Goal: Information Seeking & Learning: Learn about a topic

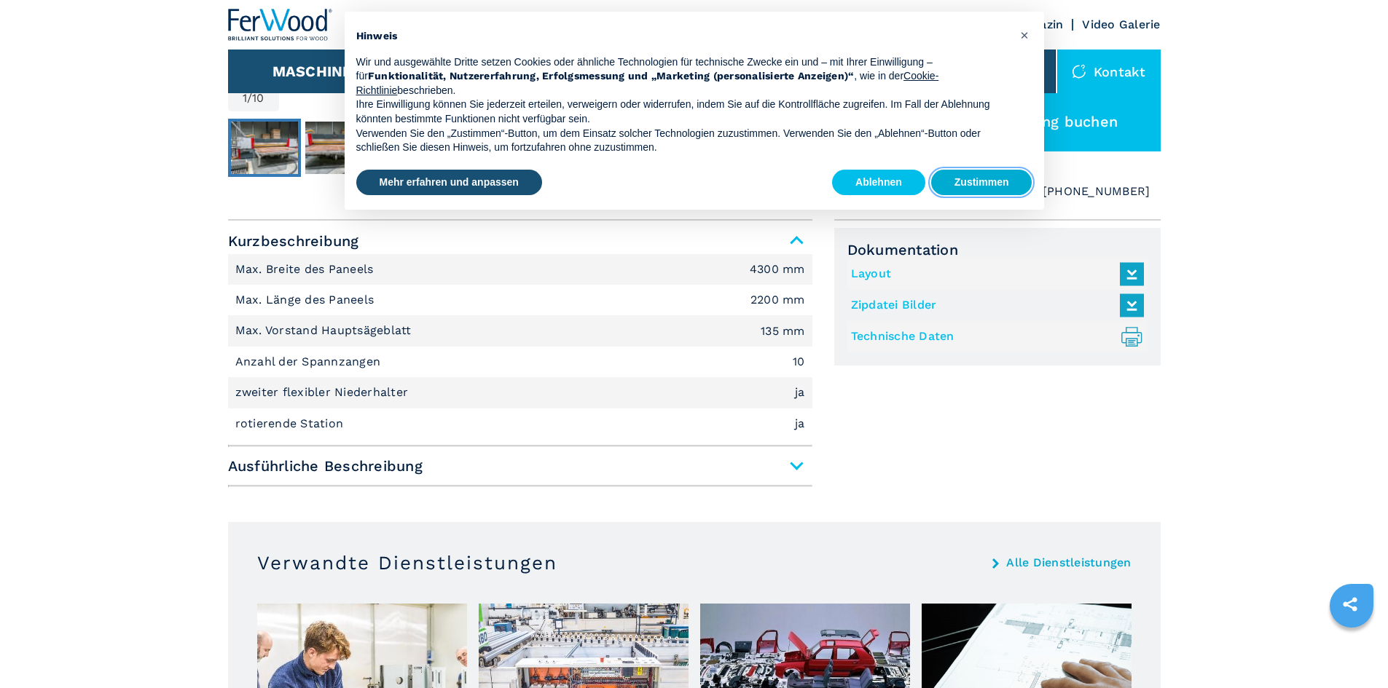
click at [998, 184] on button "Zustimmen" at bounding box center [981, 183] width 101 height 26
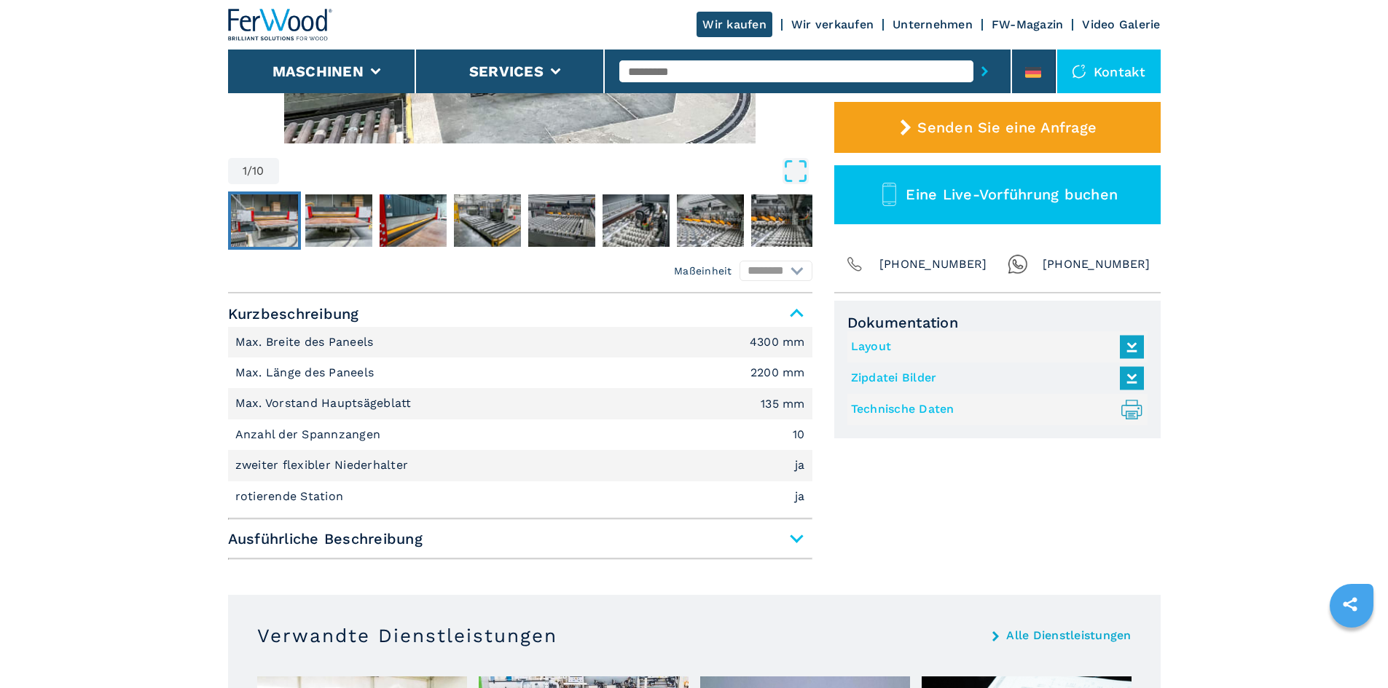
scroll to position [364, 0]
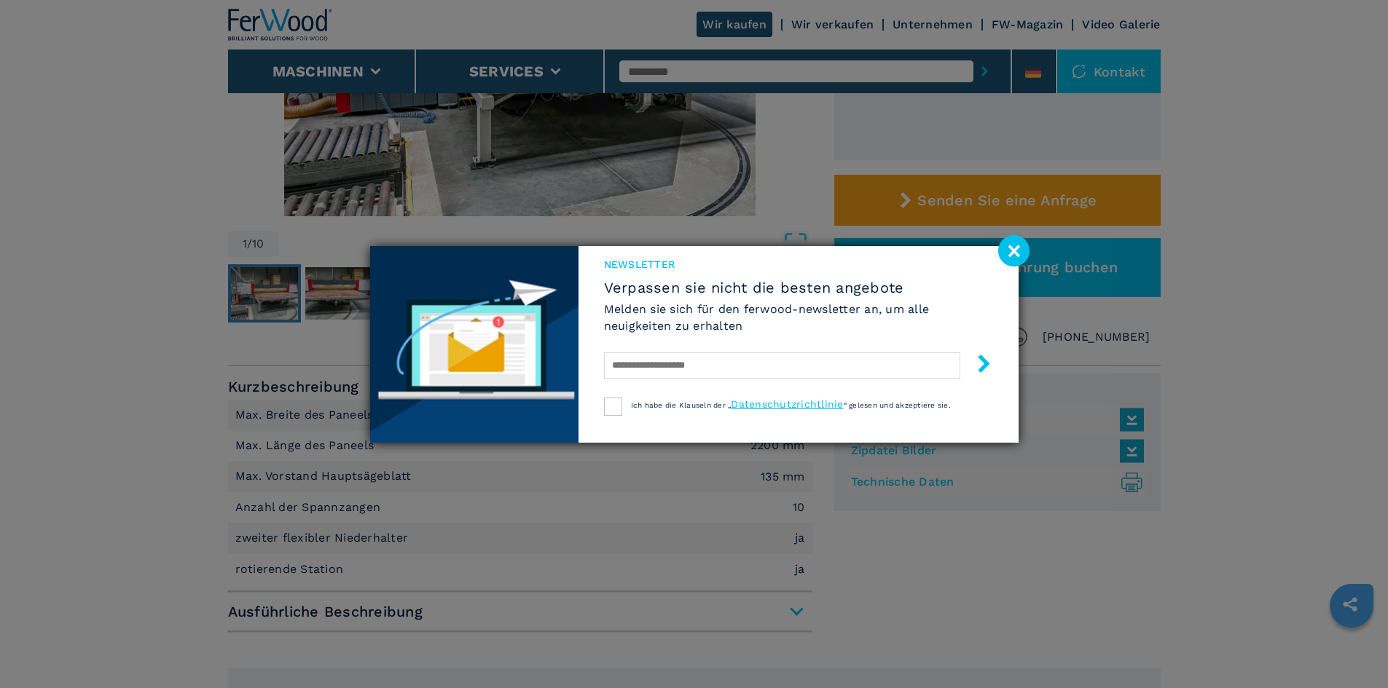
click at [1018, 247] on image at bounding box center [1013, 250] width 31 height 31
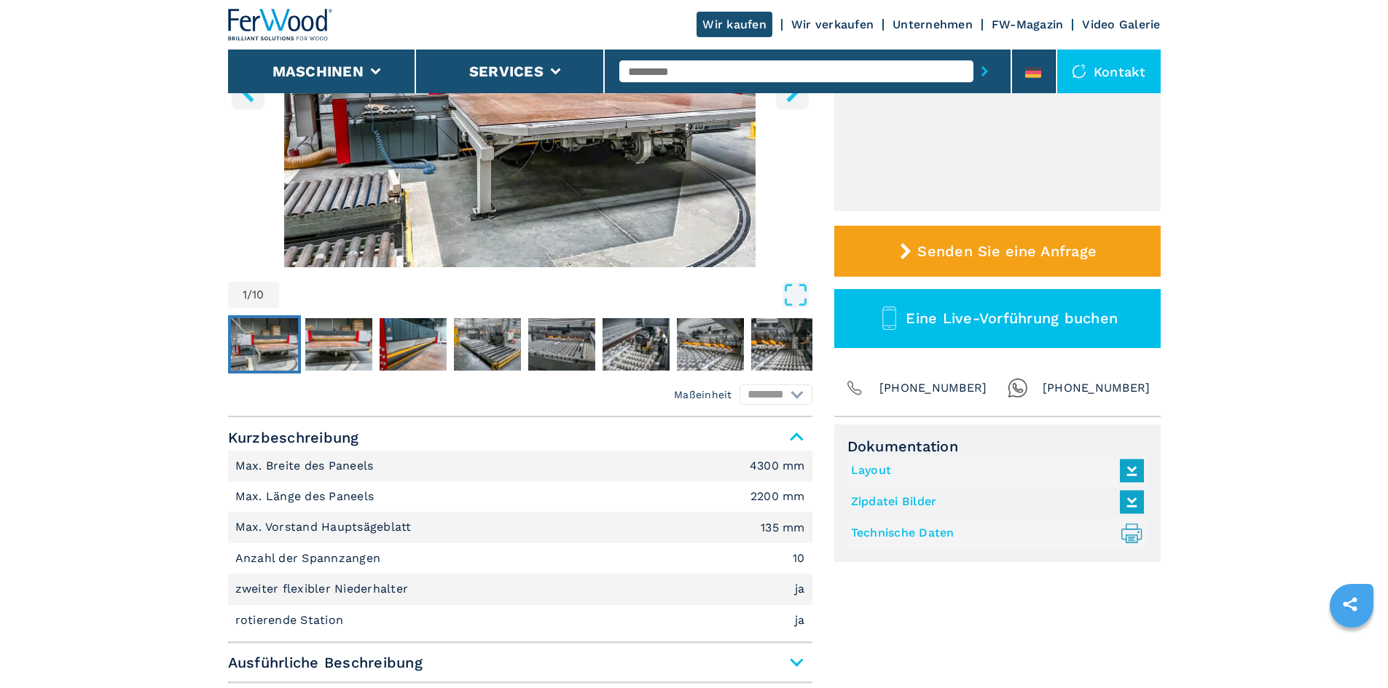
scroll to position [219, 0]
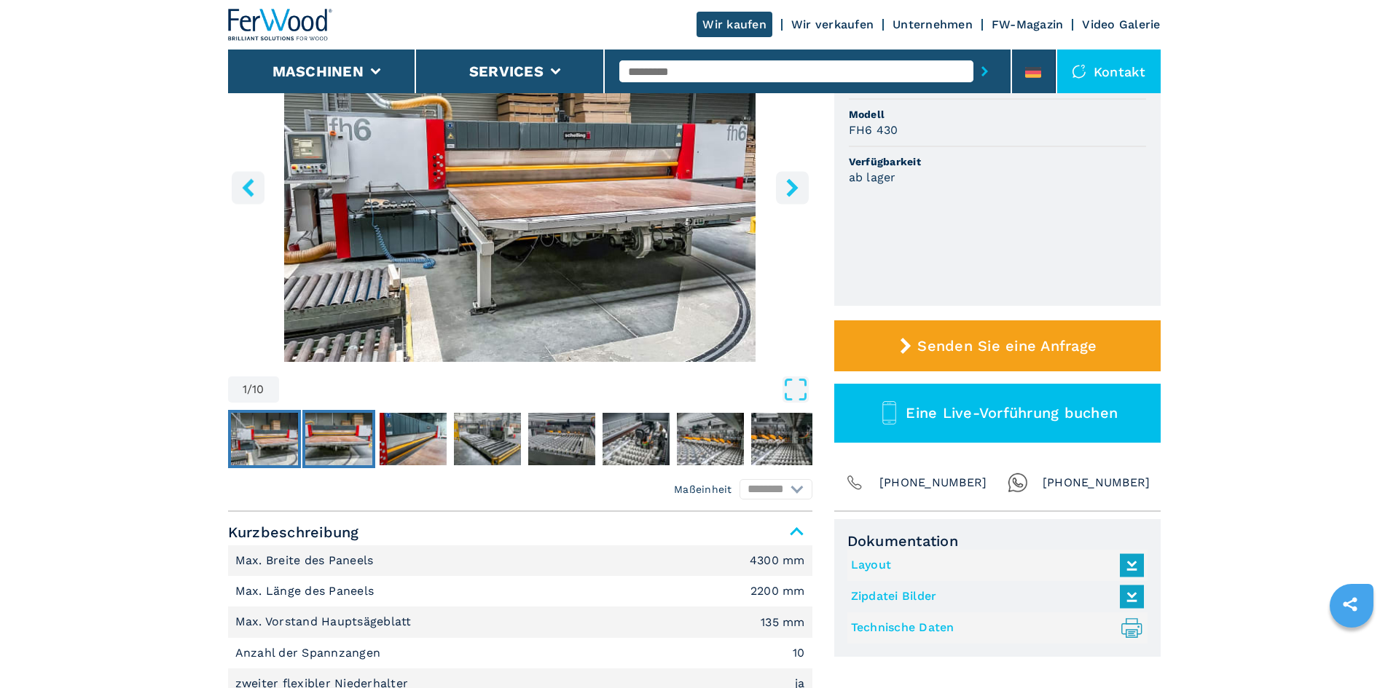
click at [344, 439] on img "Go to Slide 2" at bounding box center [338, 439] width 67 height 52
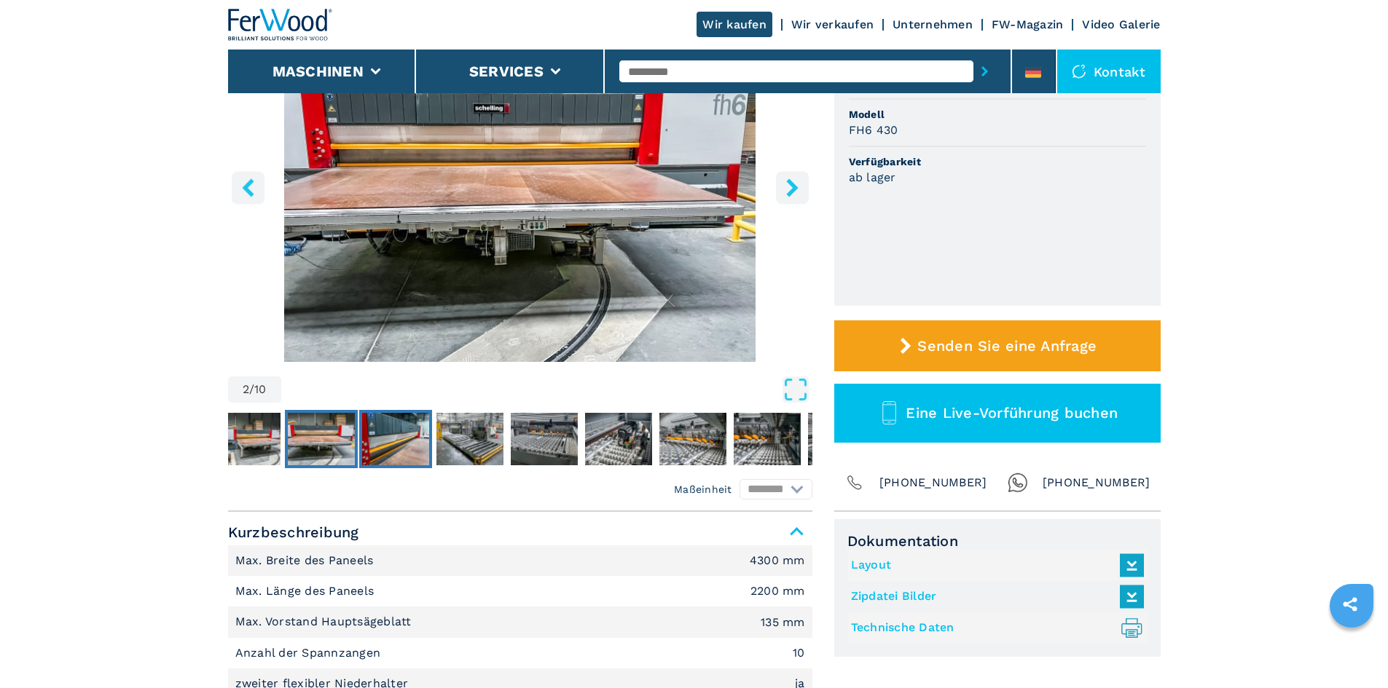
click at [404, 444] on img "Go to Slide 3" at bounding box center [395, 439] width 67 height 52
click at [446, 441] on img "Go to Slide 4" at bounding box center [469, 439] width 67 height 52
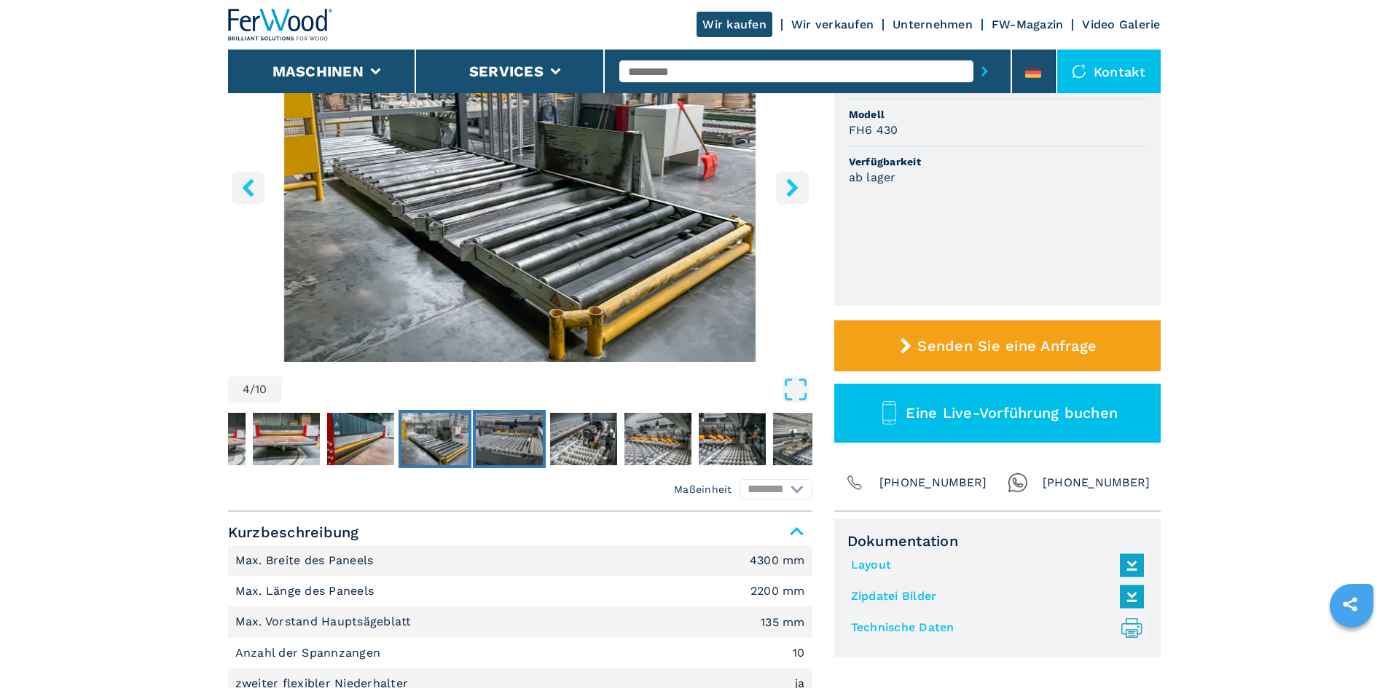
click at [524, 436] on img "Go to Slide 5" at bounding box center [509, 439] width 67 height 52
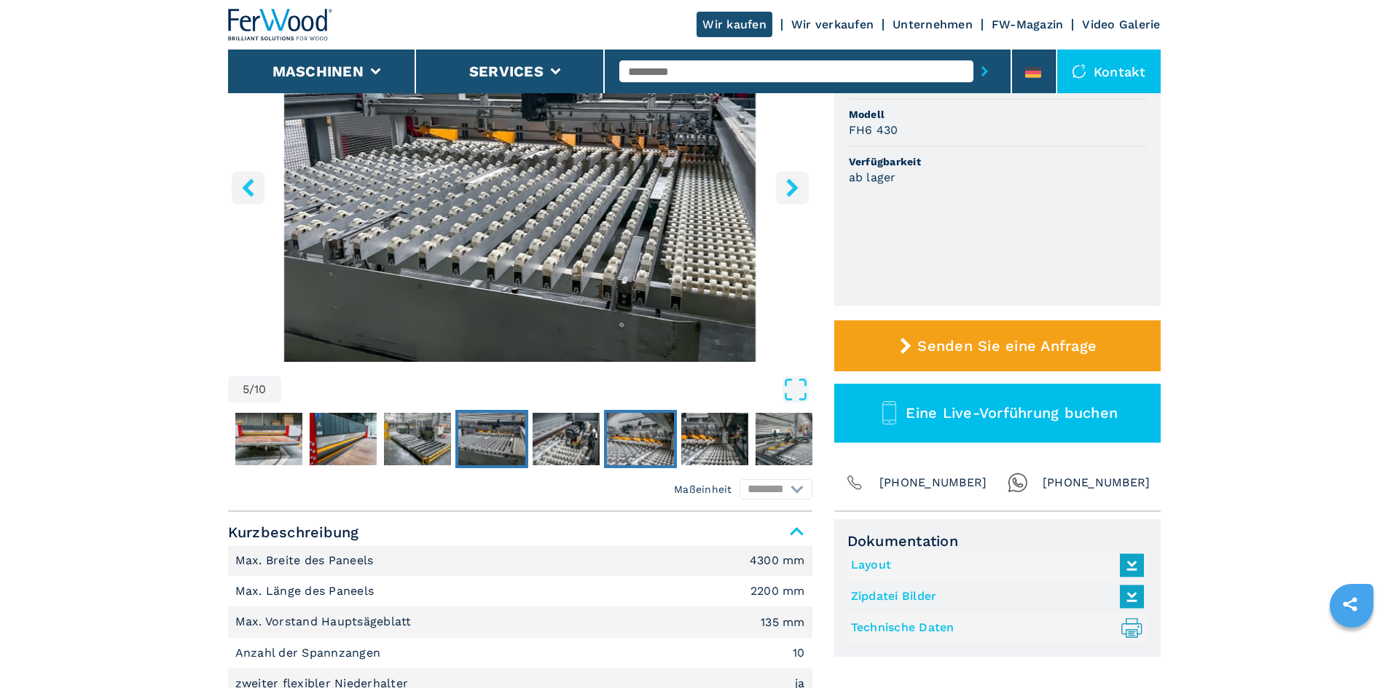
click at [612, 433] on img "Go to Slide 7" at bounding box center [640, 439] width 67 height 52
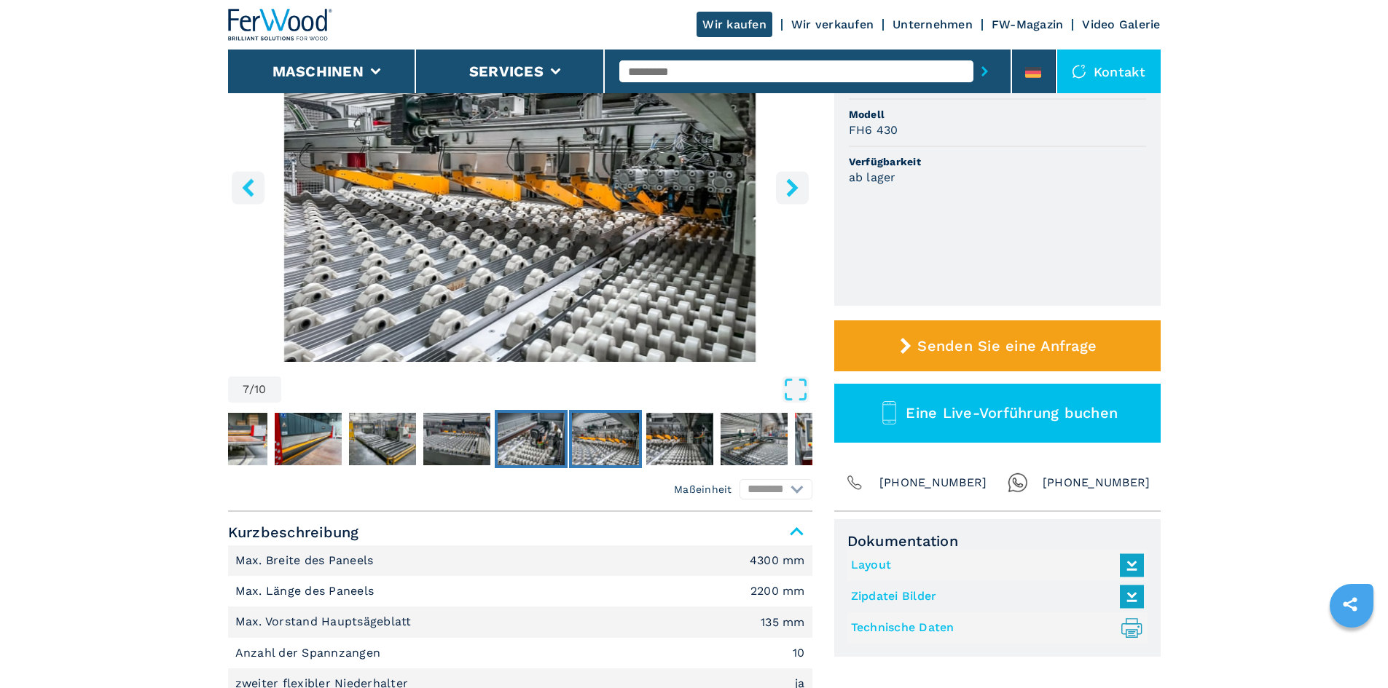
click at [543, 434] on img "Go to Slide 6" at bounding box center [531, 439] width 67 height 52
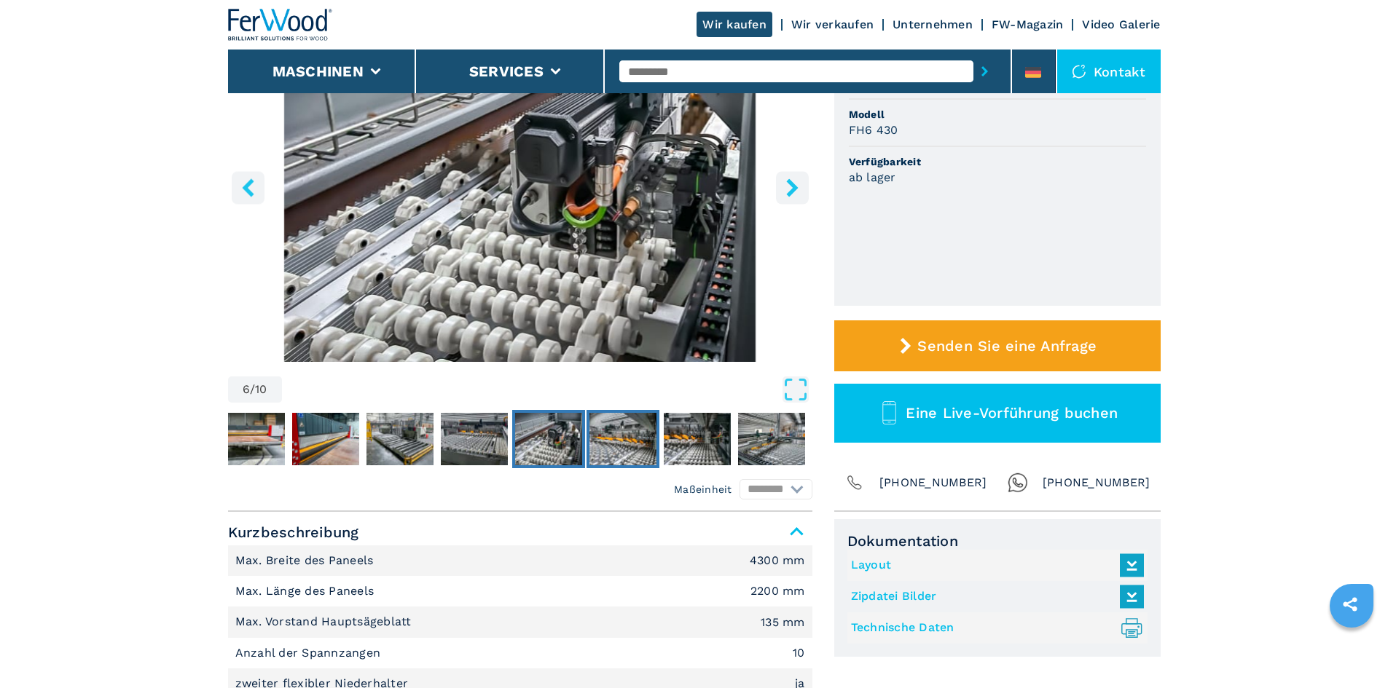
click at [639, 426] on img "Go to Slide 7" at bounding box center [622, 439] width 67 height 52
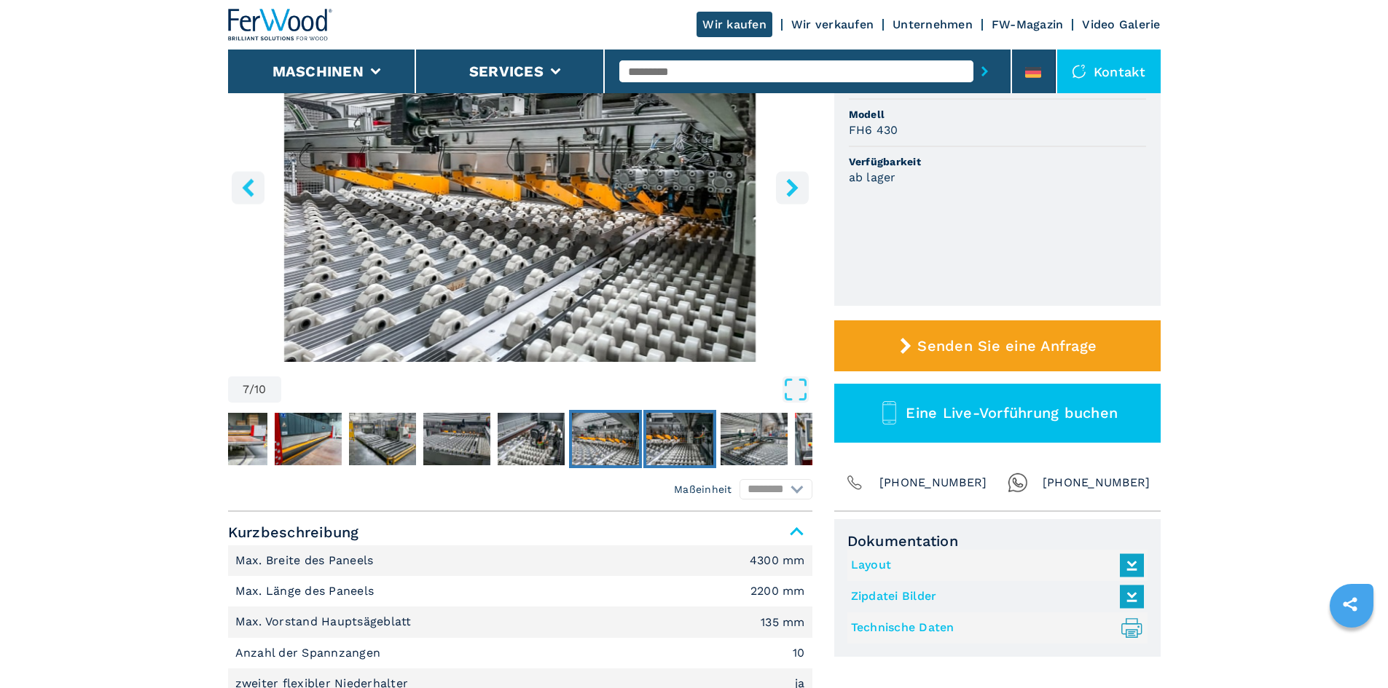
click at [693, 427] on img "Go to Slide 8" at bounding box center [679, 439] width 67 height 52
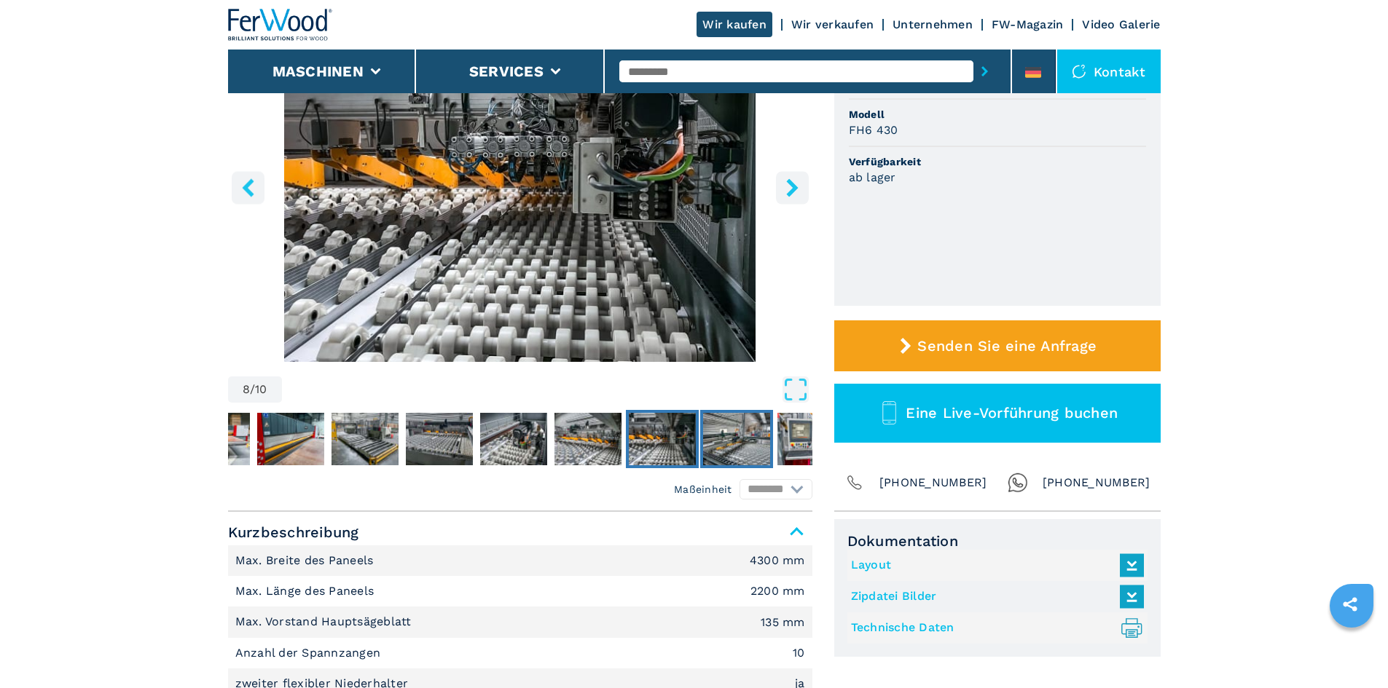
click at [738, 427] on img "Go to Slide 9" at bounding box center [736, 439] width 67 height 52
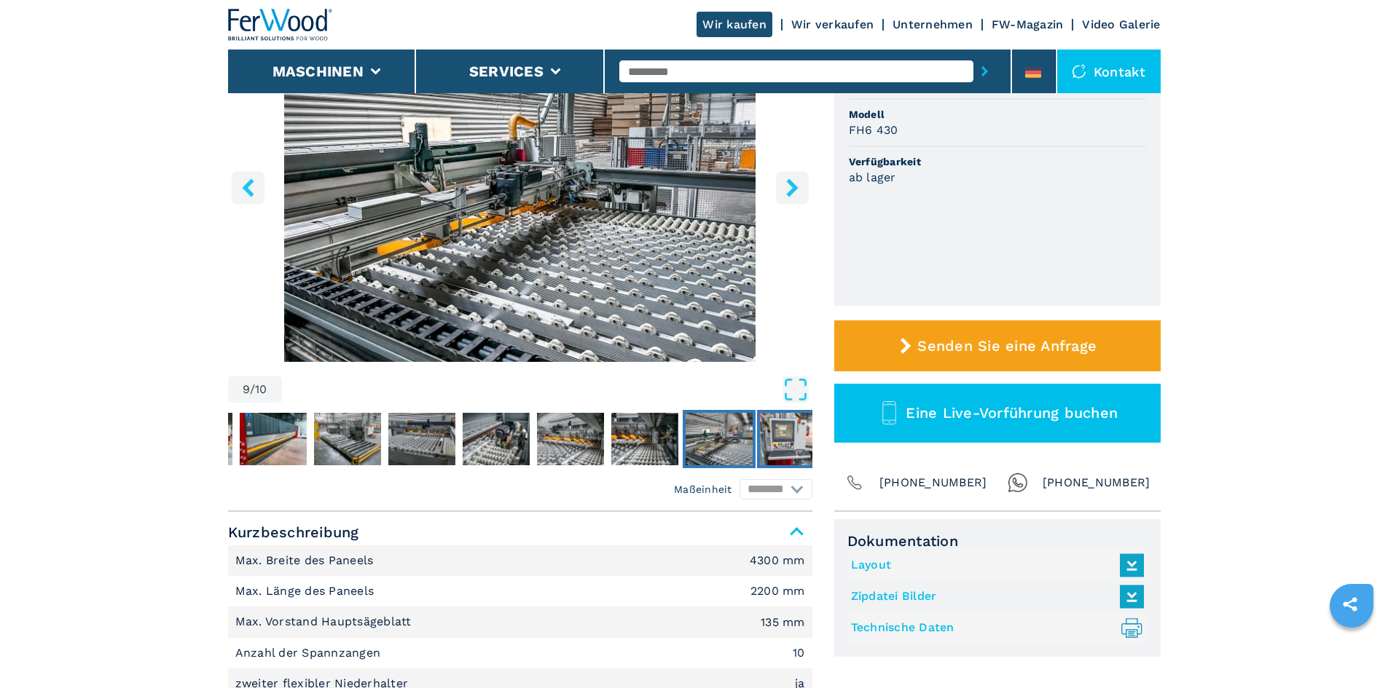
click at [792, 429] on img "Go to Slide 10" at bounding box center [793, 439] width 67 height 52
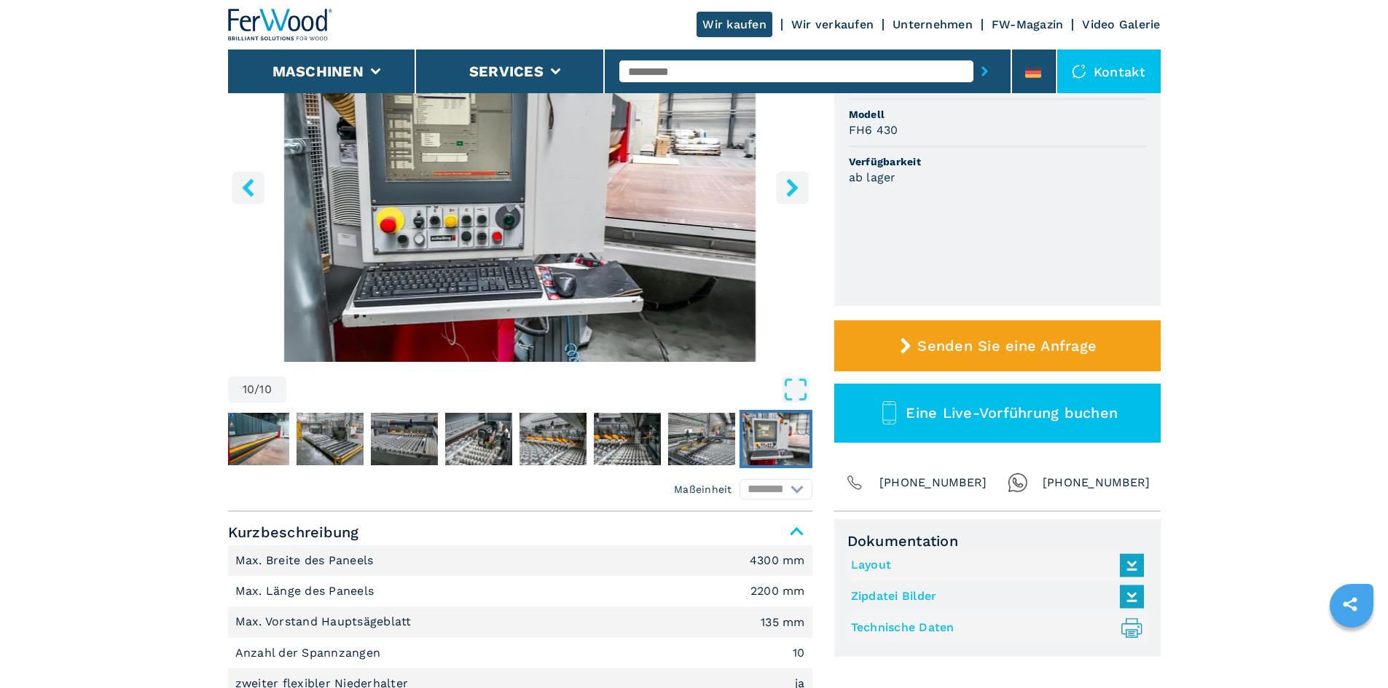
scroll to position [0, 0]
